Goal: Find specific page/section: Find specific page/section

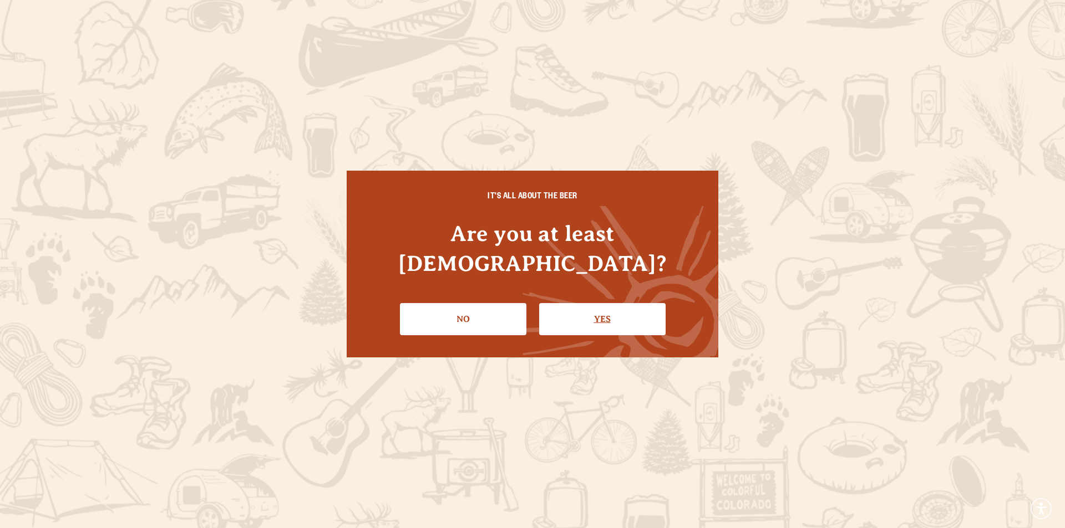
click at [602, 304] on link "Yes" at bounding box center [602, 319] width 126 height 32
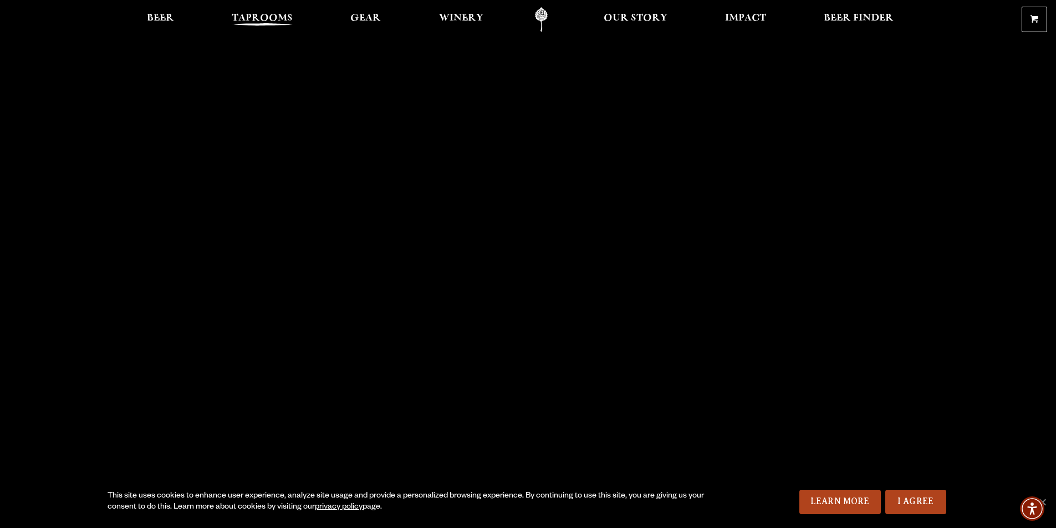
click at [253, 19] on span "Taprooms" at bounding box center [262, 18] width 61 height 9
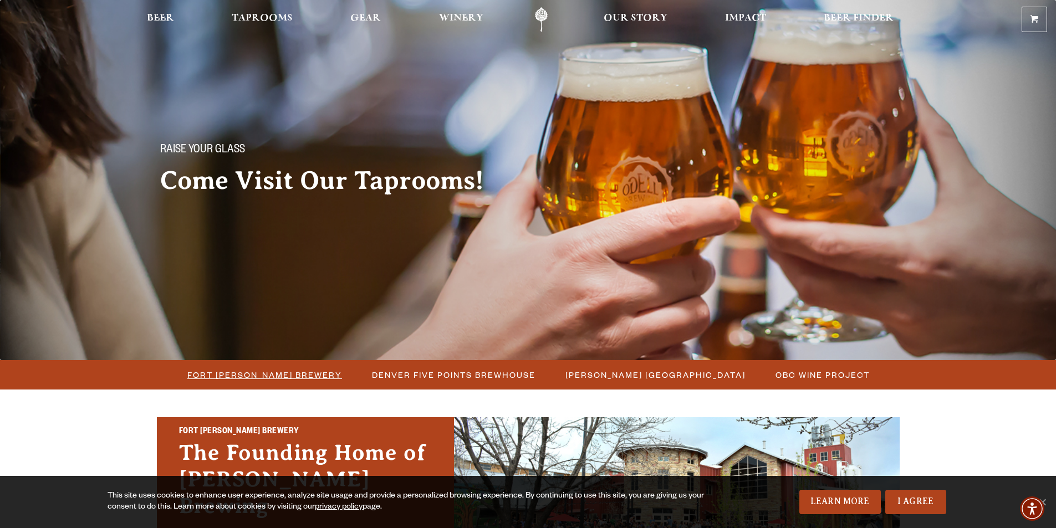
click at [307, 372] on span "Fort [PERSON_NAME] Brewery" at bounding box center [264, 375] width 155 height 16
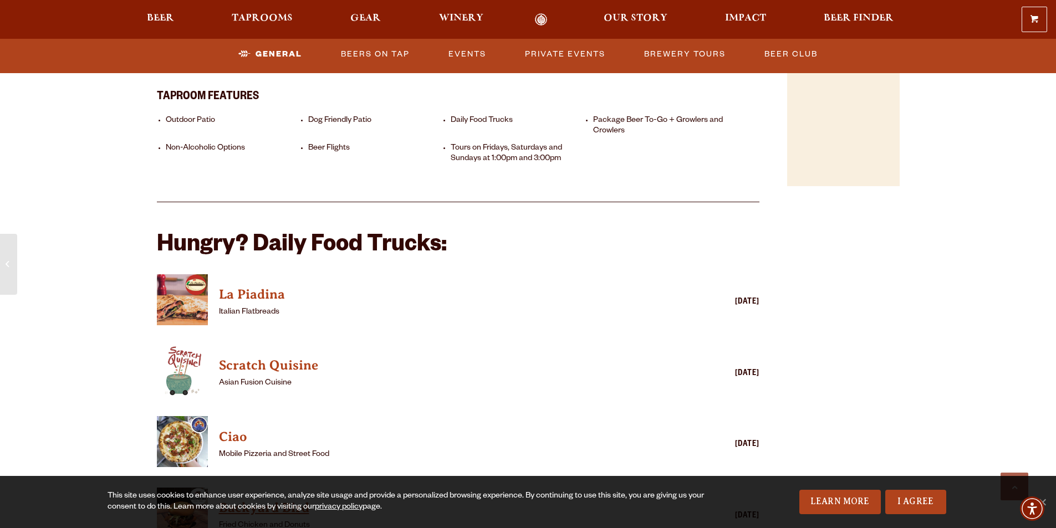
scroll to position [998, 0]
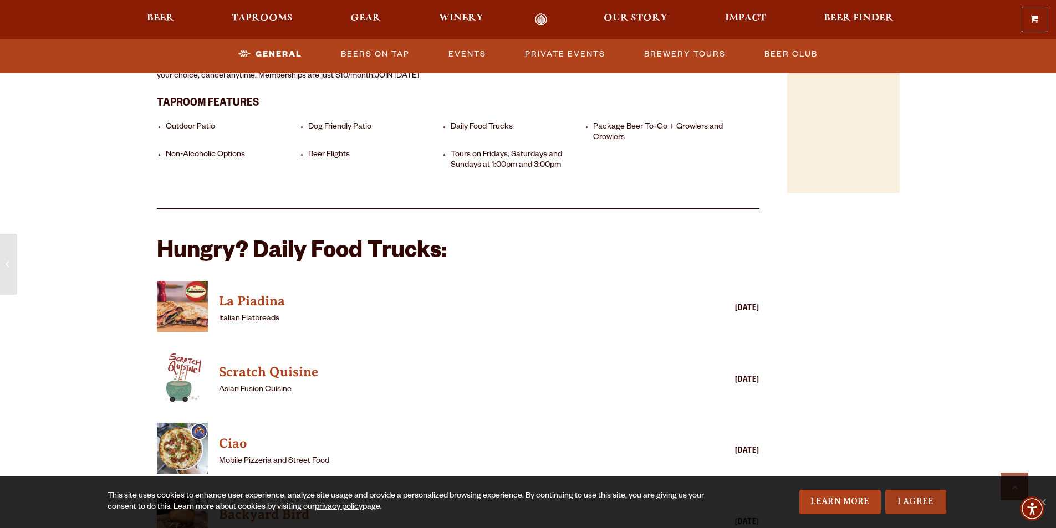
click at [919, 502] on link "I Agree" at bounding box center [916, 502] width 61 height 24
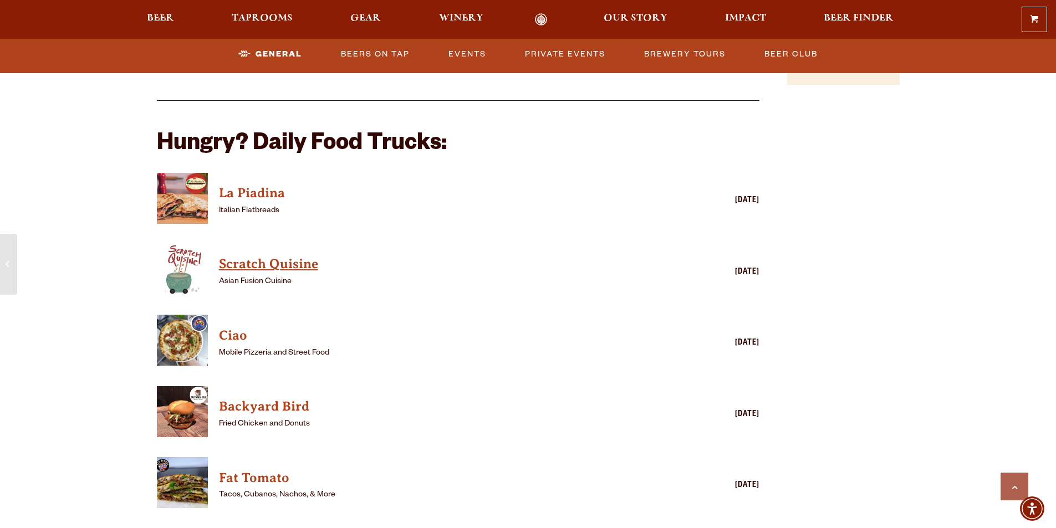
scroll to position [1109, 0]
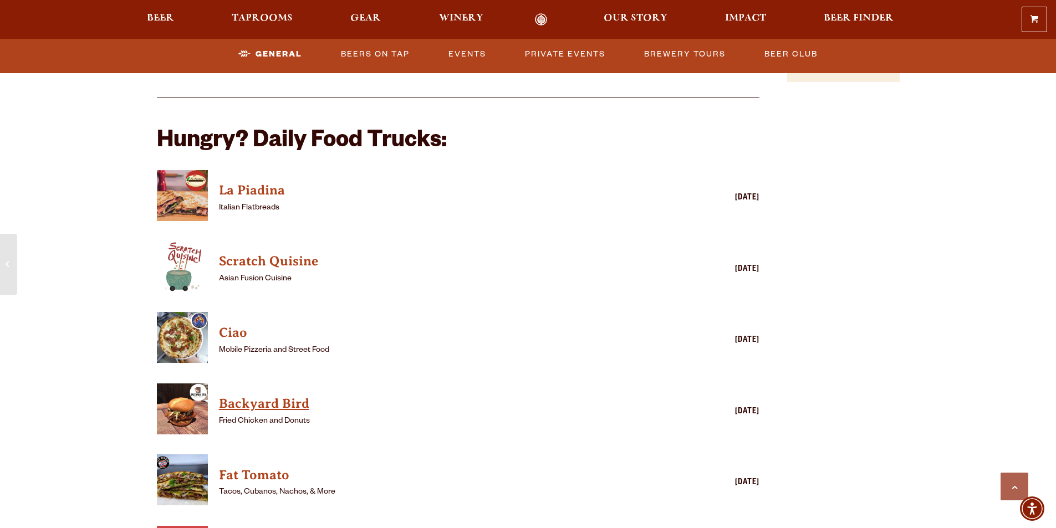
click at [259, 395] on h4 "Backyard Bird" at bounding box center [442, 404] width 447 height 18
